Goal: Use online tool/utility

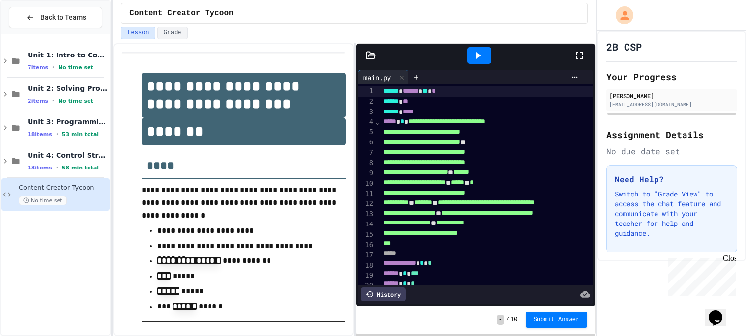
click at [583, 52] on icon at bounding box center [580, 56] width 12 height 12
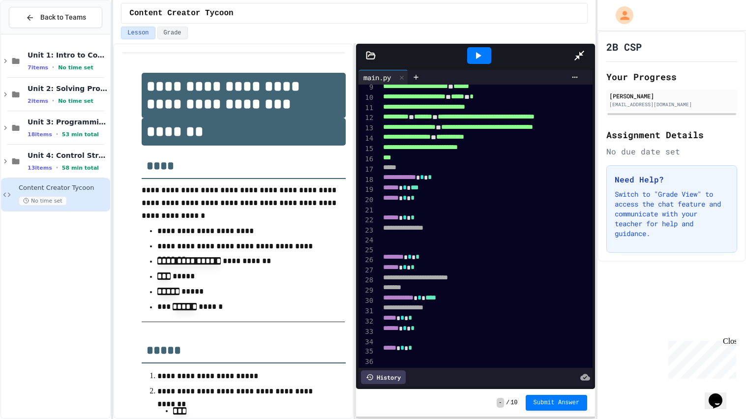
scroll to position [87, 0]
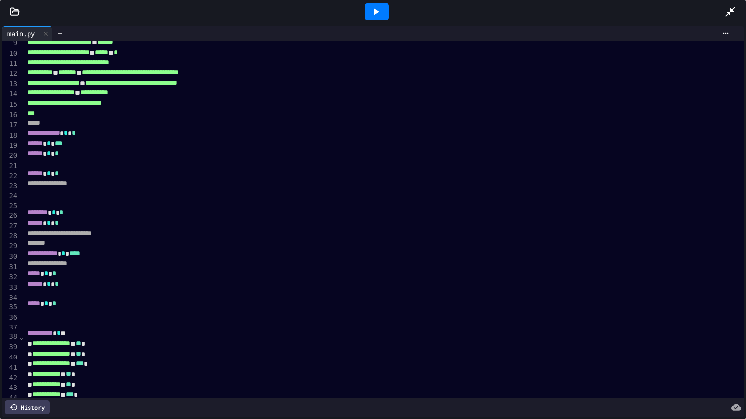
click at [377, 12] on icon at bounding box center [376, 11] width 5 height 7
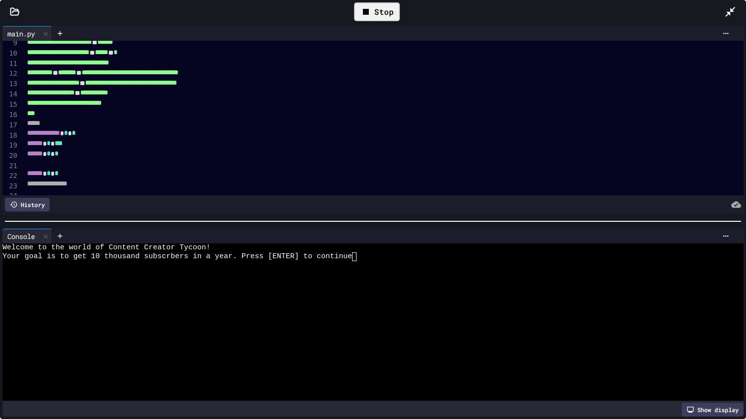
click at [384, 316] on div at bounding box center [367, 317] width 730 height 9
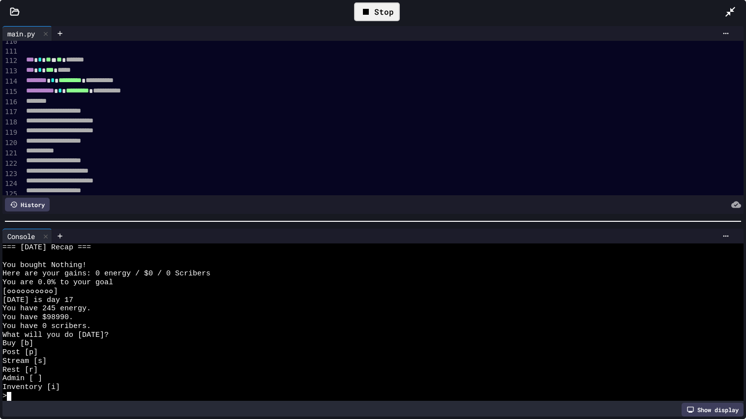
scroll to position [1284, 1]
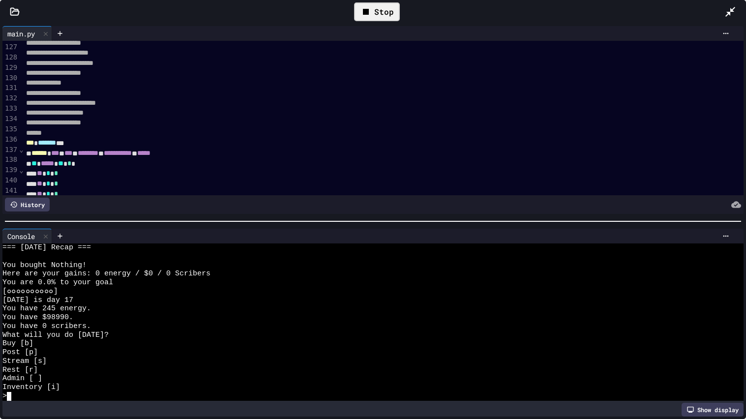
click at [324, 336] on div "Rest [r]" at bounding box center [367, 370] width 730 height 9
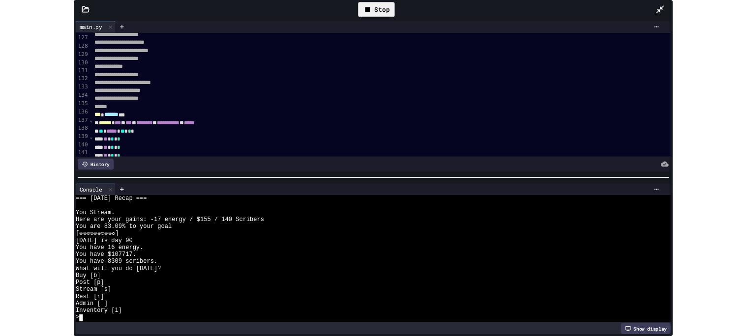
scroll to position [1931, 0]
